Goal: Task Accomplishment & Management: Complete application form

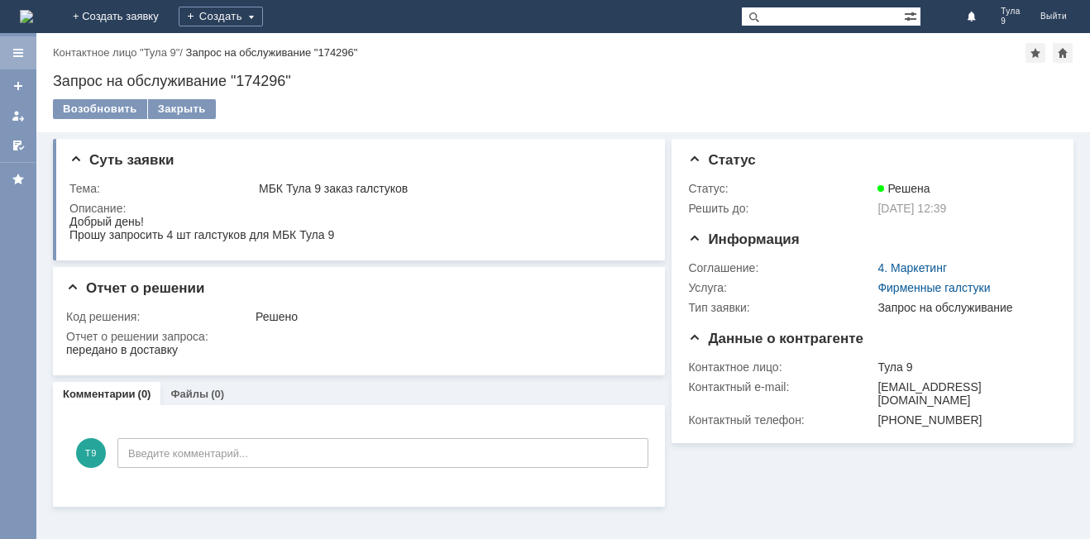
click at [28, 53] on div at bounding box center [18, 52] width 36 height 33
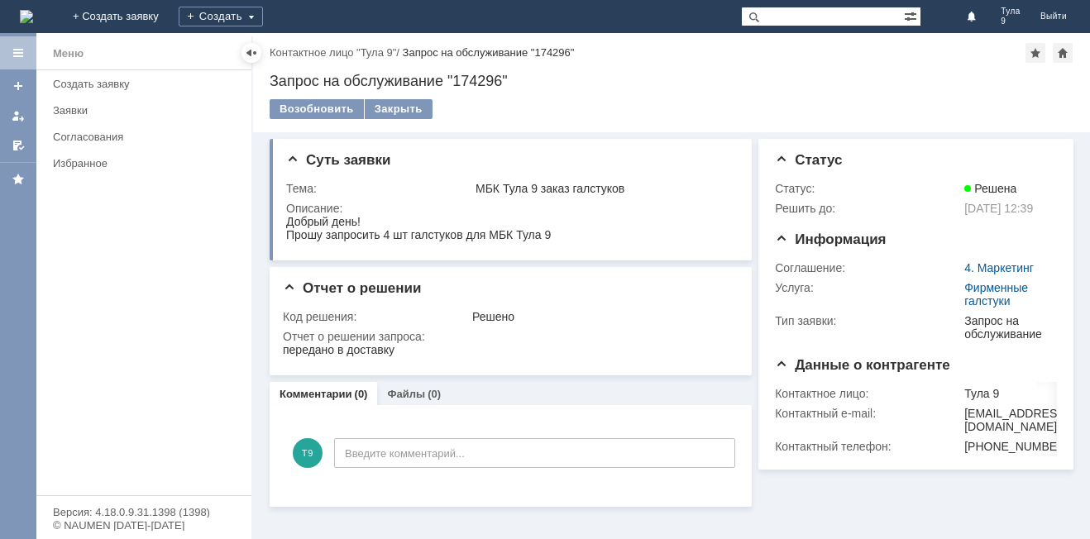
click at [15, 49] on div at bounding box center [18, 52] width 13 height 13
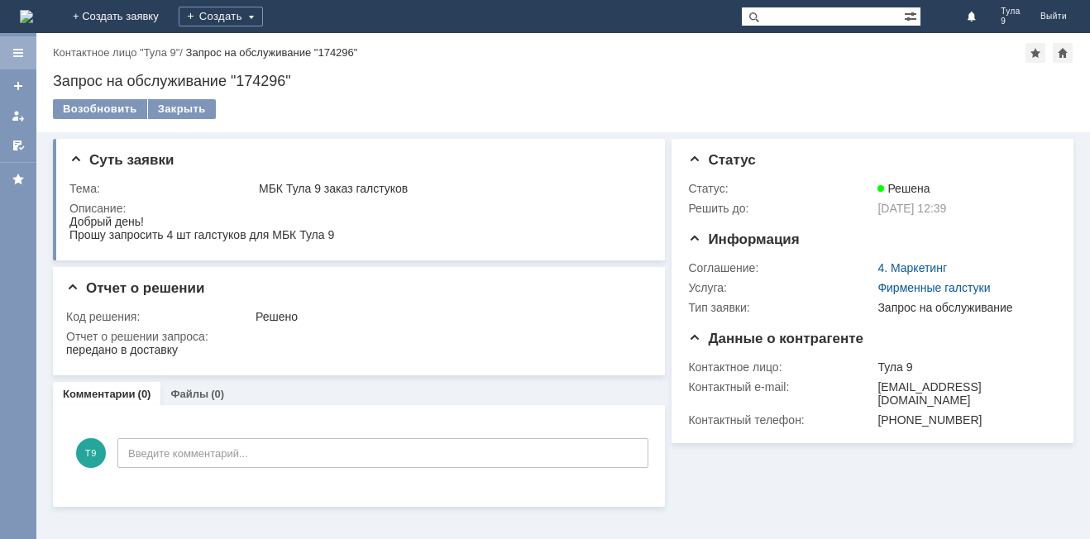
click at [26, 50] on div at bounding box center [18, 52] width 36 height 33
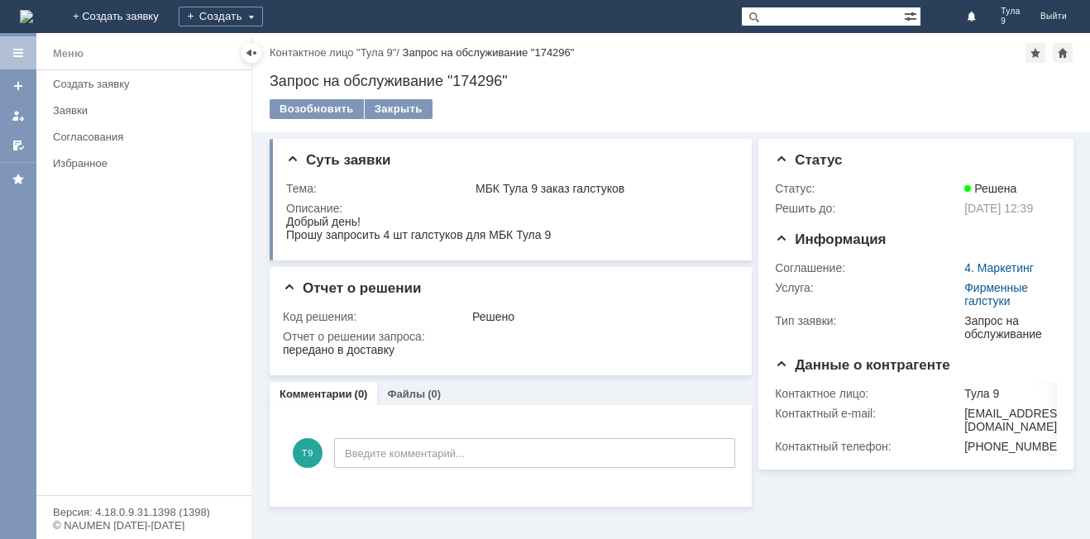
click at [33, 17] on img at bounding box center [26, 16] width 13 height 13
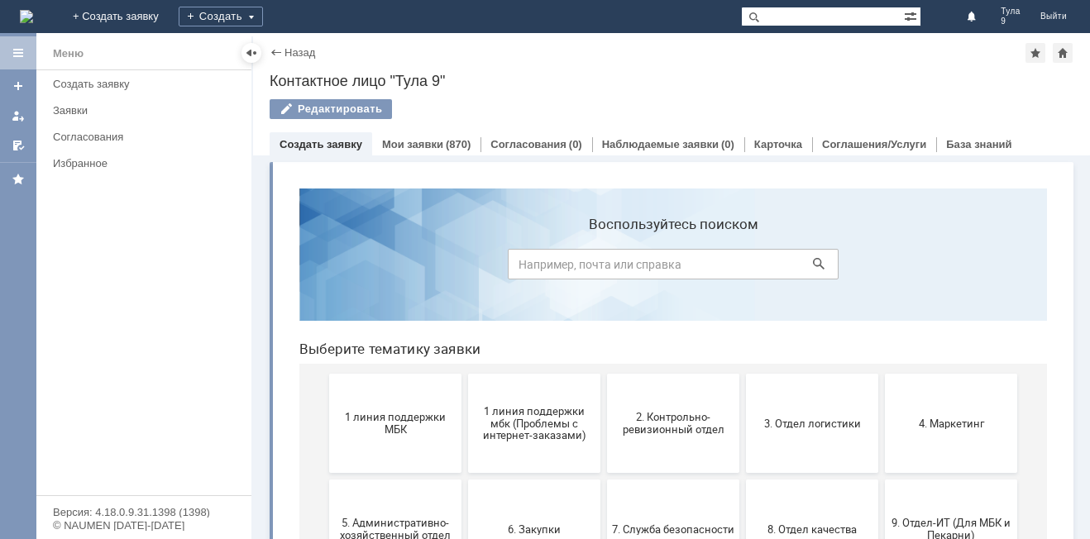
click at [803, 20] on input "text" at bounding box center [822, 17] width 163 height 20
type input "j"
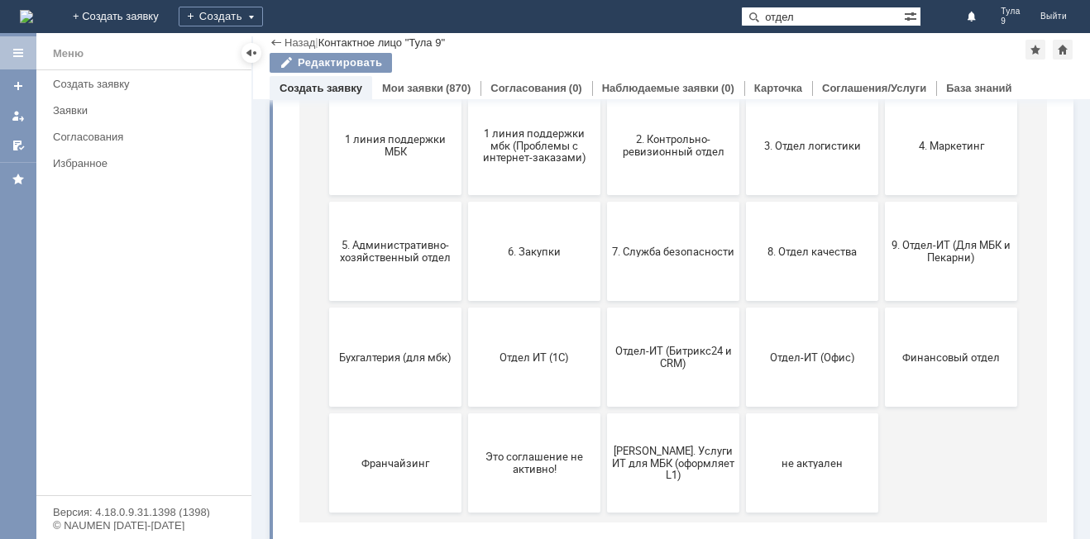
scroll to position [215, 0]
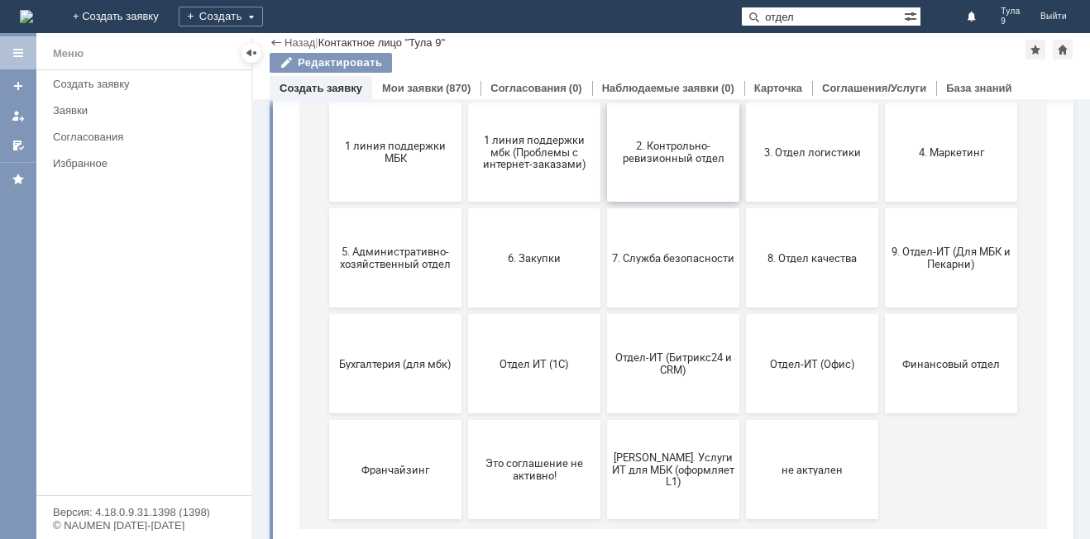
type input "отдел"
click at [713, 181] on button "2. Контрольно-ревизионный отдел" at bounding box center [673, 152] width 132 height 99
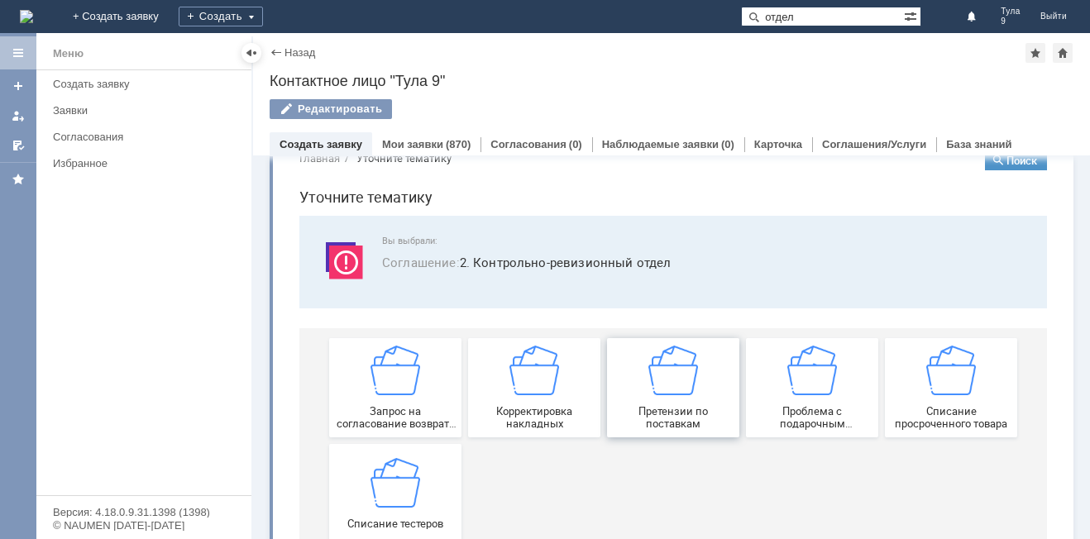
scroll to position [0, 0]
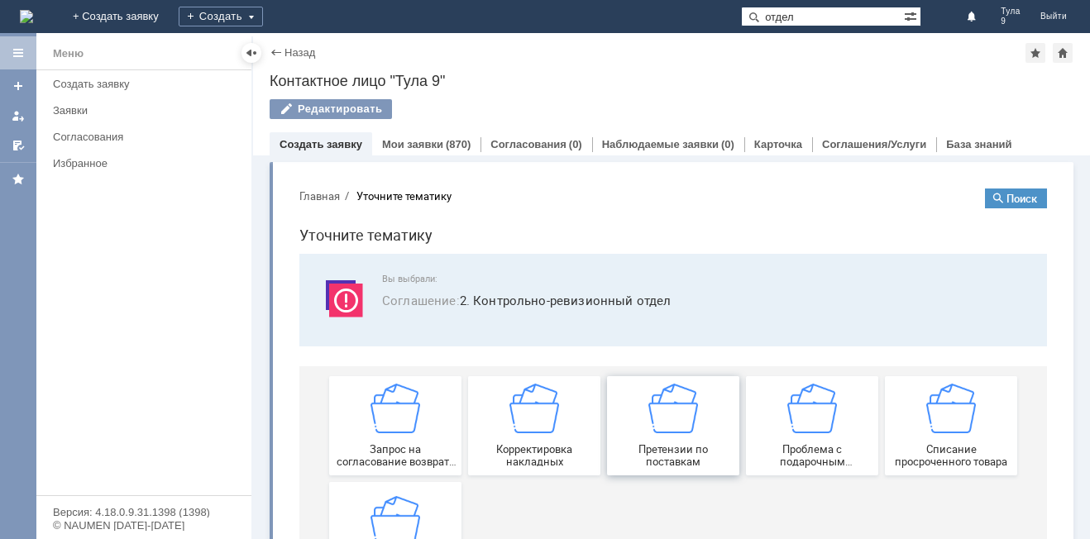
click at [652, 398] on img at bounding box center [673, 409] width 50 height 50
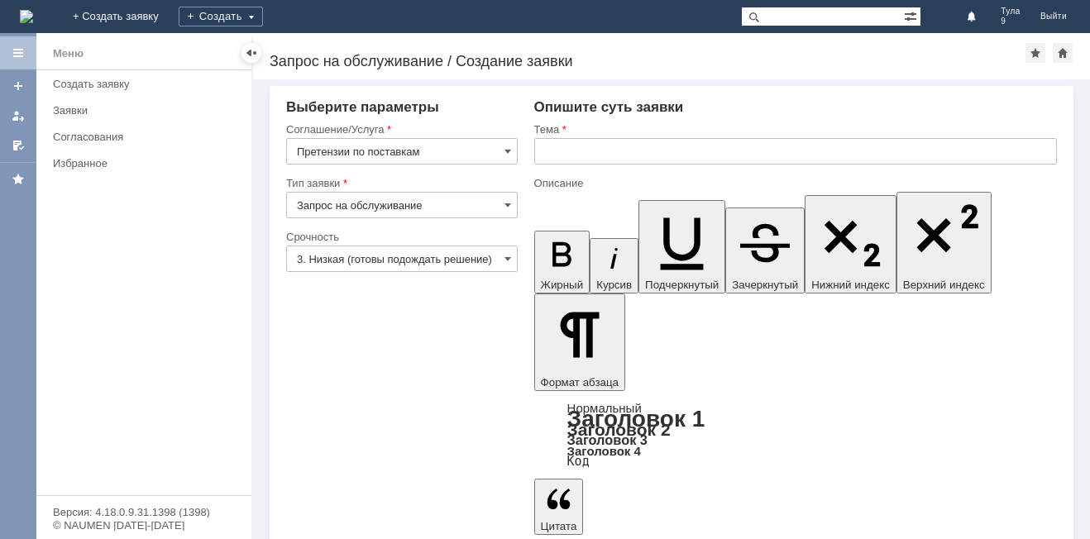
click at [643, 136] on div "Тема" at bounding box center [795, 130] width 523 height 16
click at [638, 153] on input "text" at bounding box center [795, 151] width 523 height 26
click at [571, 150] on input "мбк тула 9" at bounding box center [795, 151] width 523 height 26
drag, startPoint x: 562, startPoint y: 153, endPoint x: 543, endPoint y: 161, distance: 20.7
click at [543, 161] on input "мбк Тула 9" at bounding box center [795, 151] width 523 height 26
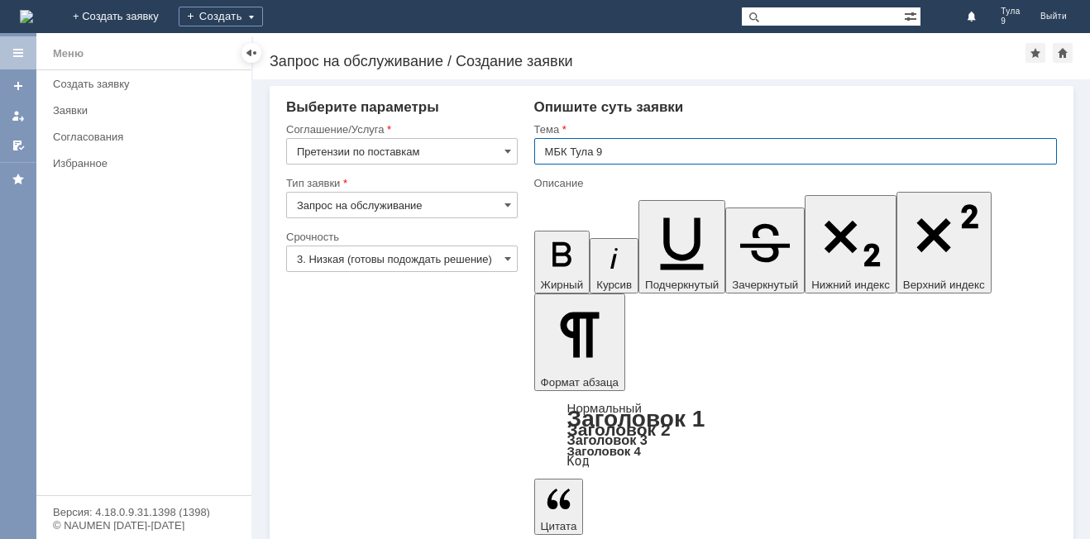
click at [647, 150] on input "МБК Тула 9" at bounding box center [795, 151] width 523 height 26
type input "МБК Тула 9"
click at [484, 253] on input "3. Низкая (готовы подождать решение)" at bounding box center [402, 259] width 232 height 26
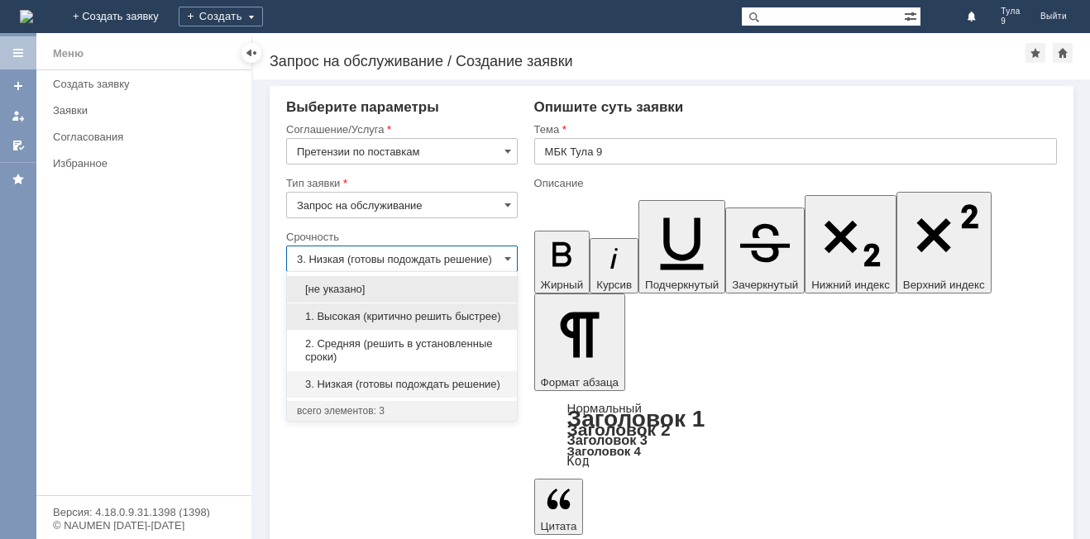
click at [446, 313] on span "1. Высокая (критично решить быстрее)" at bounding box center [402, 316] width 210 height 13
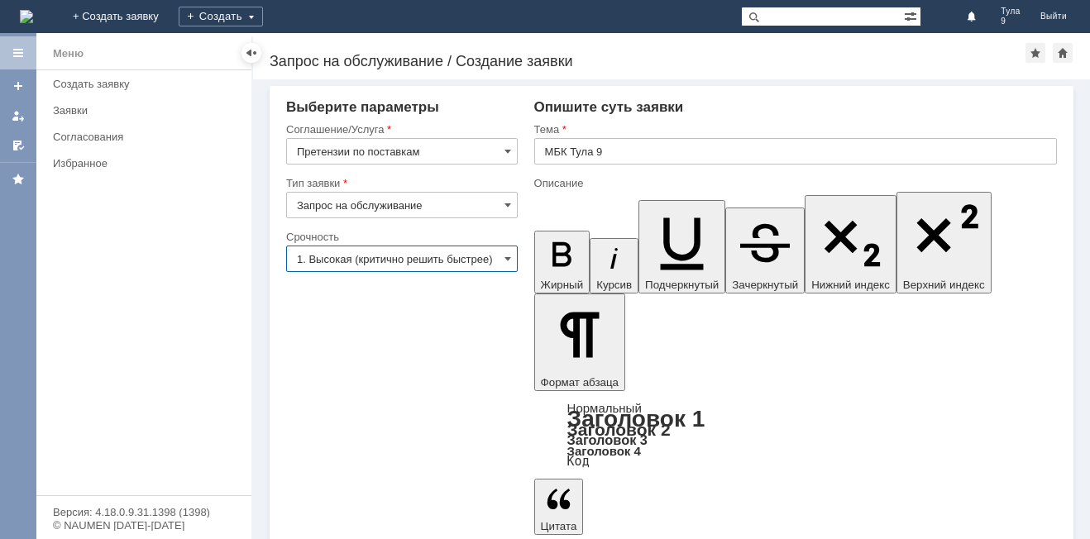
type input "1. Высокая (критично решить быстрее)"
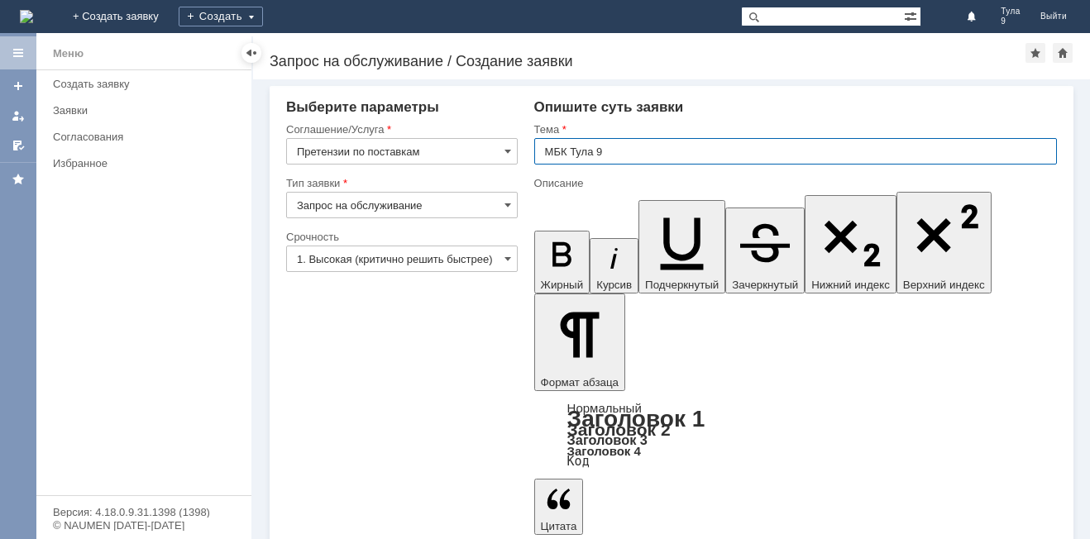
click at [623, 155] on input "МБК Тула 9" at bounding box center [795, 151] width 523 height 26
type input "МБК Тула 9,расхождения"
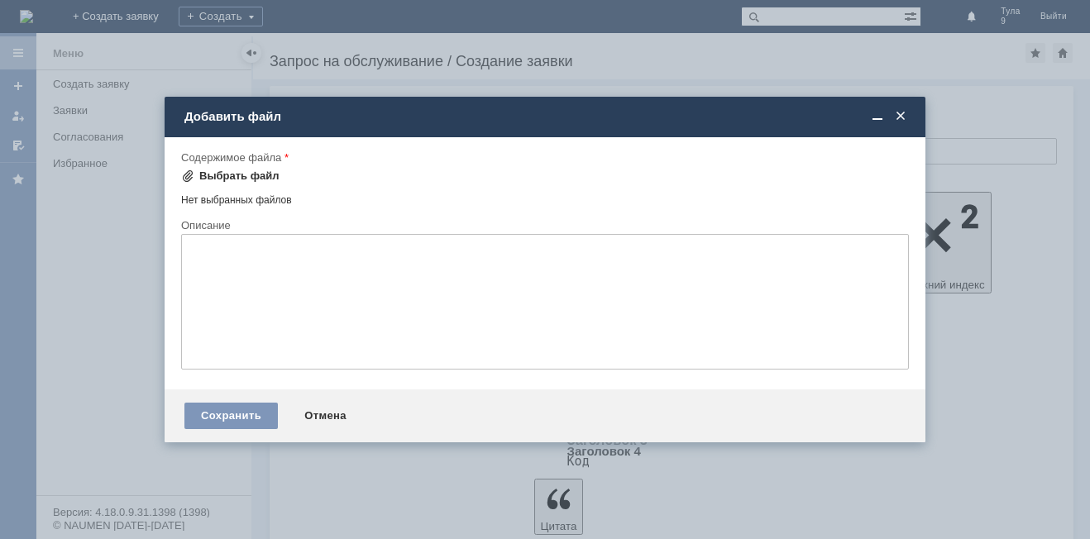
click at [251, 174] on div "Выбрать файл" at bounding box center [239, 176] width 80 height 13
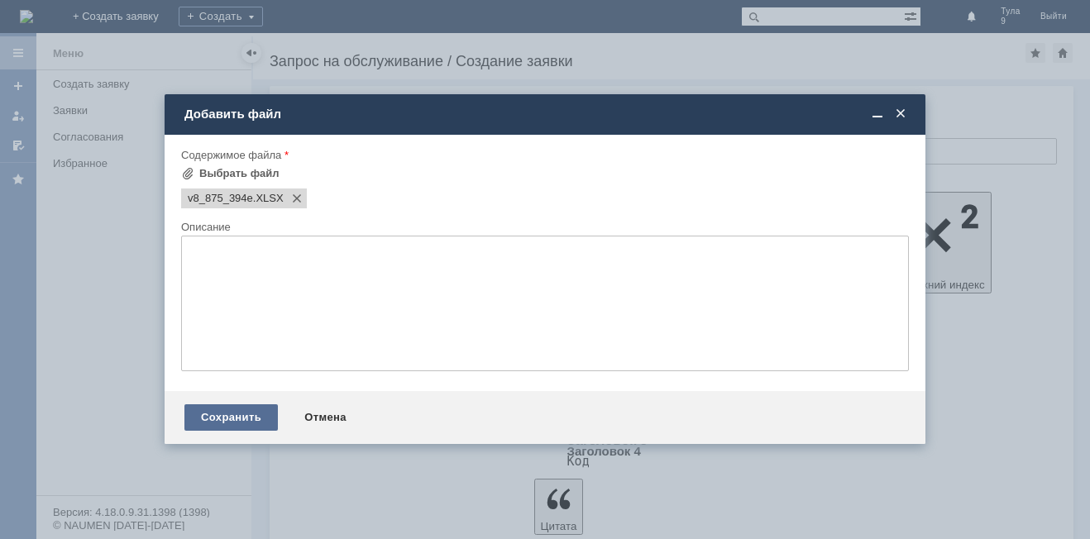
click at [265, 405] on div "Сохранить" at bounding box center [230, 417] width 93 height 26
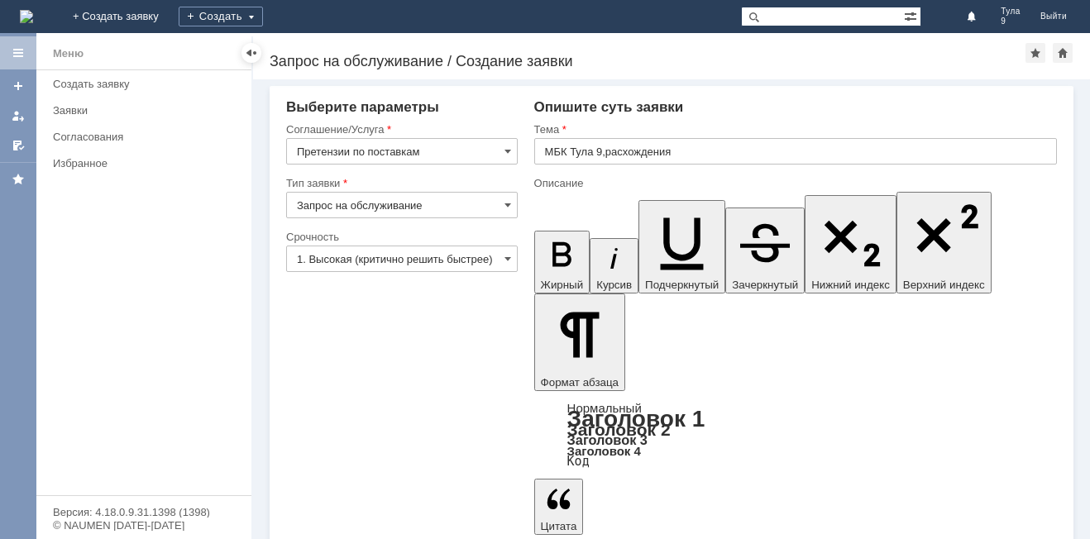
click at [489, 207] on input "Запрос на обслуживание" at bounding box center [402, 205] width 232 height 26
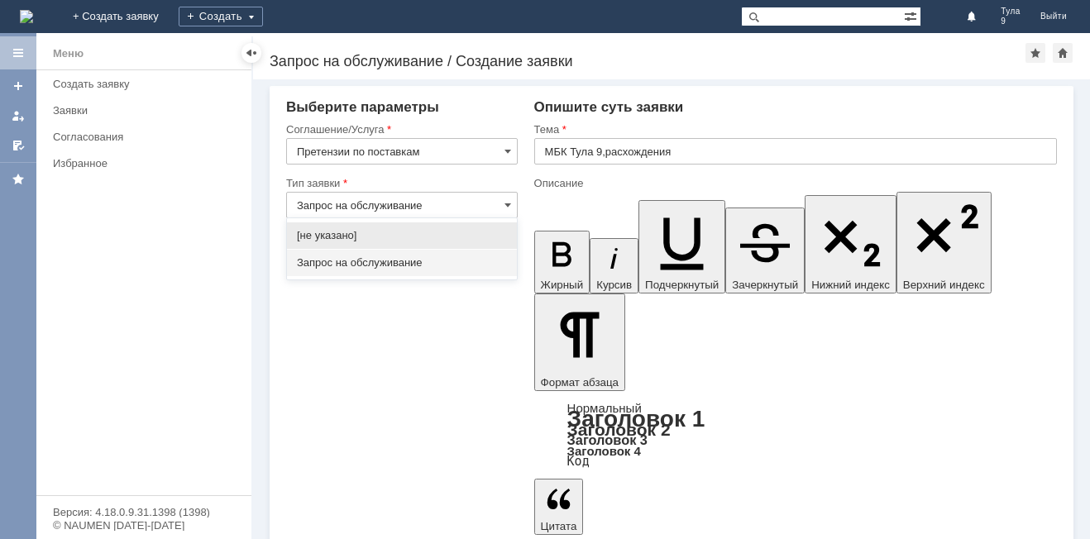
click at [489, 207] on input "Запрос на обслуживание" at bounding box center [402, 205] width 232 height 26
click at [462, 264] on span "Запрос на обслуживание" at bounding box center [402, 262] width 210 height 13
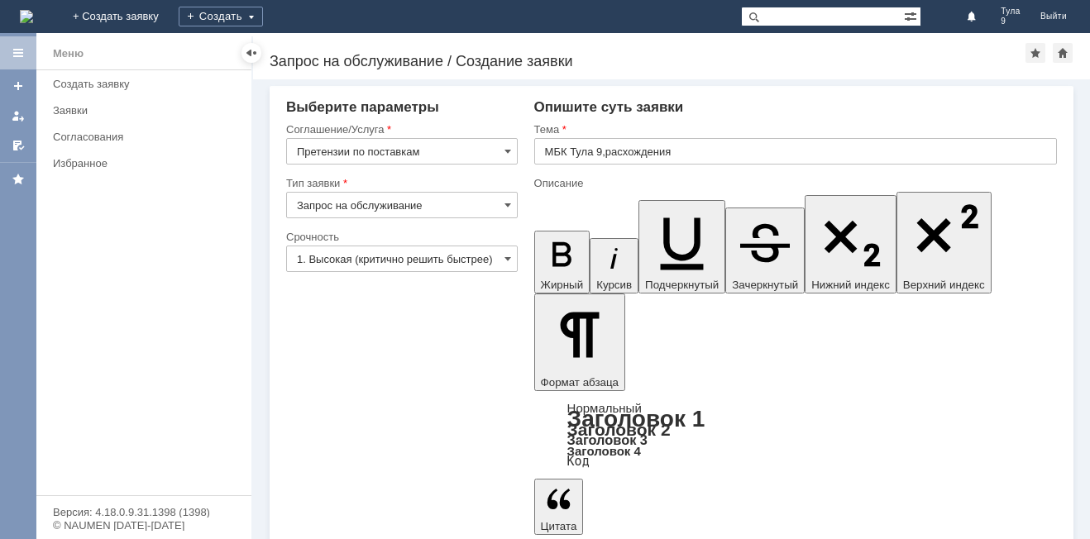
type input "Запрос на обслуживание"
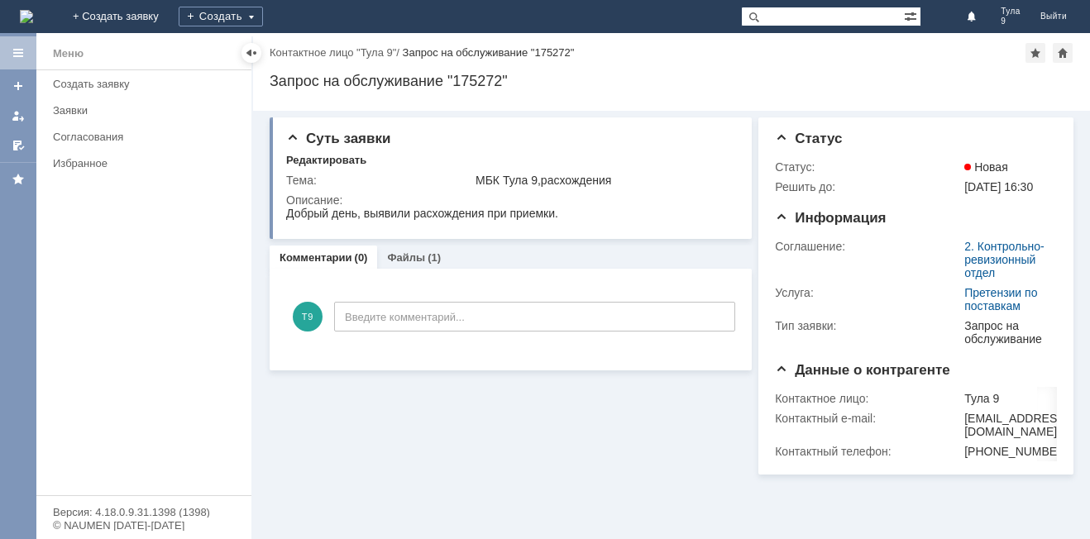
click at [33, 17] on img at bounding box center [26, 16] width 13 height 13
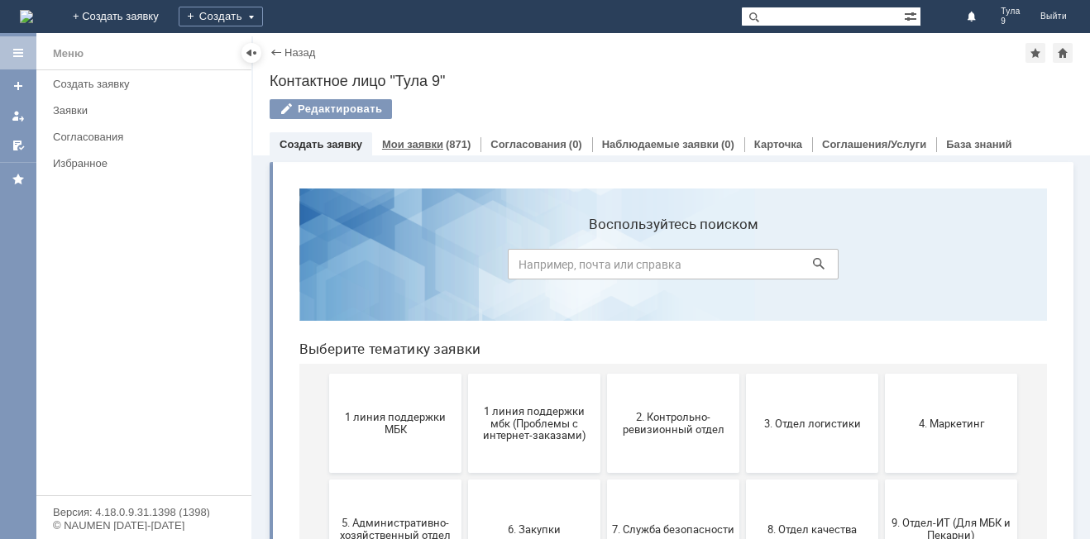
click at [417, 145] on link "Мои заявки" at bounding box center [412, 144] width 61 height 12
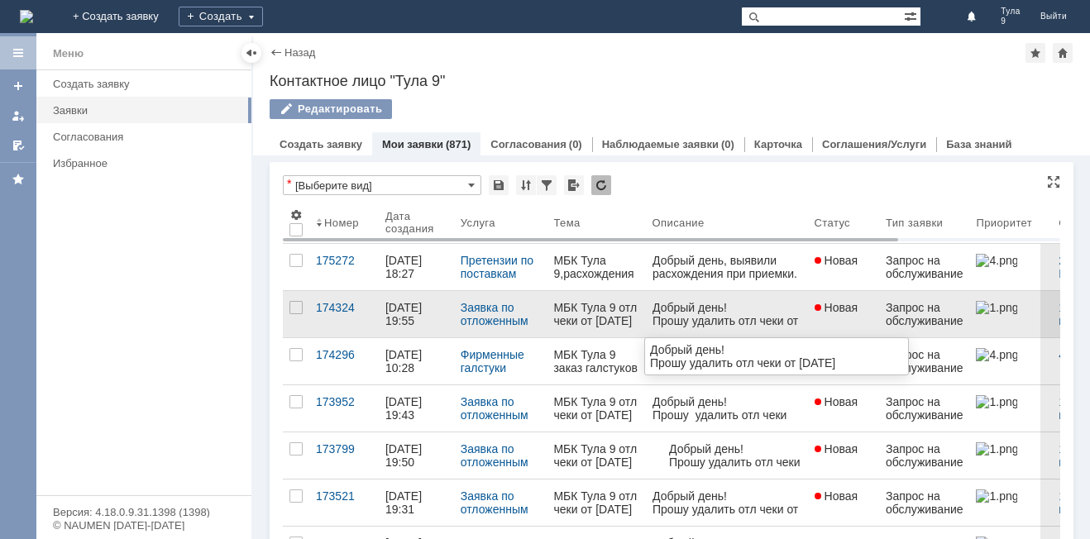
click at [706, 313] on div "Добрый день!" at bounding box center [726, 307] width 149 height 13
click at [557, 320] on div "МБК Тула 9 отл чеки от [DATE]" at bounding box center [595, 314] width 85 height 26
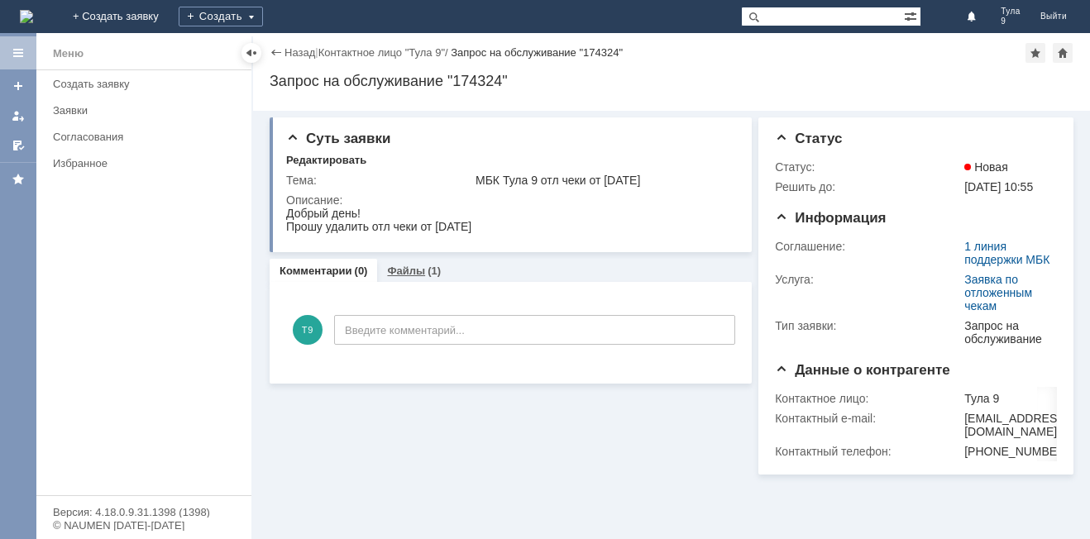
click at [416, 277] on link "Файлы" at bounding box center [406, 271] width 38 height 12
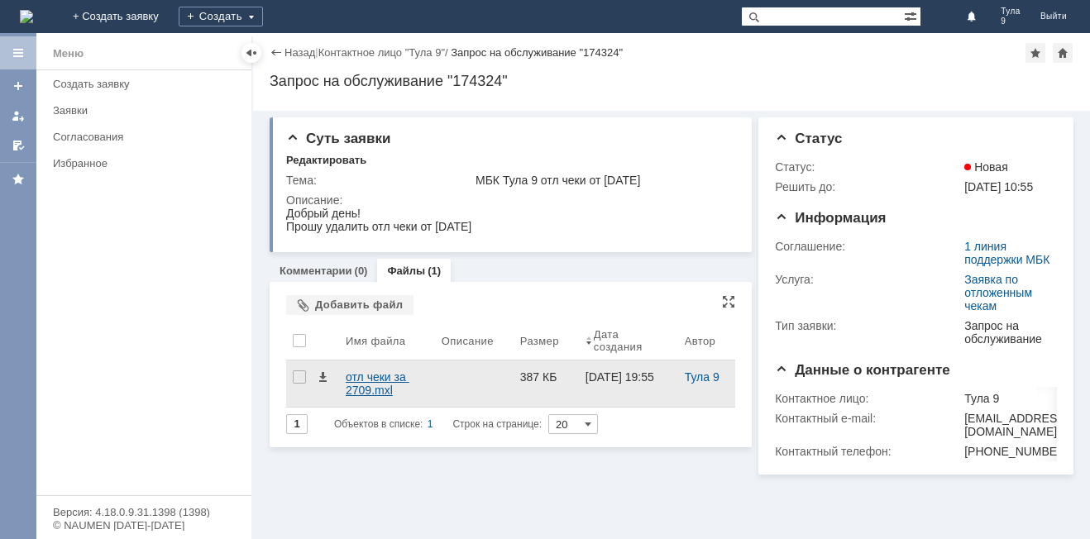
click at [355, 385] on div "отл чеки за 2709.mxl" at bounding box center [387, 383] width 83 height 26
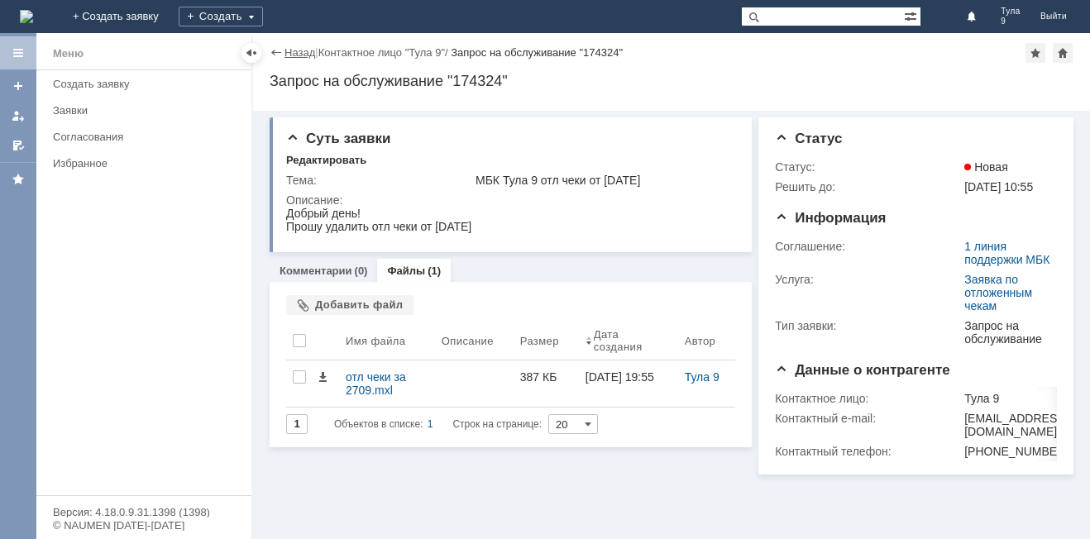
click at [284, 46] on link "Назад" at bounding box center [299, 52] width 31 height 12
